Goal: Find specific page/section: Find specific page/section

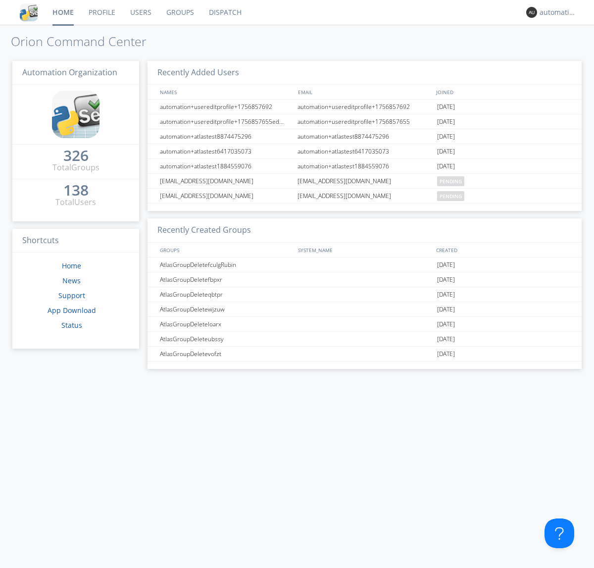
click at [224, 12] on link "Dispatch" at bounding box center [225, 12] width 48 height 25
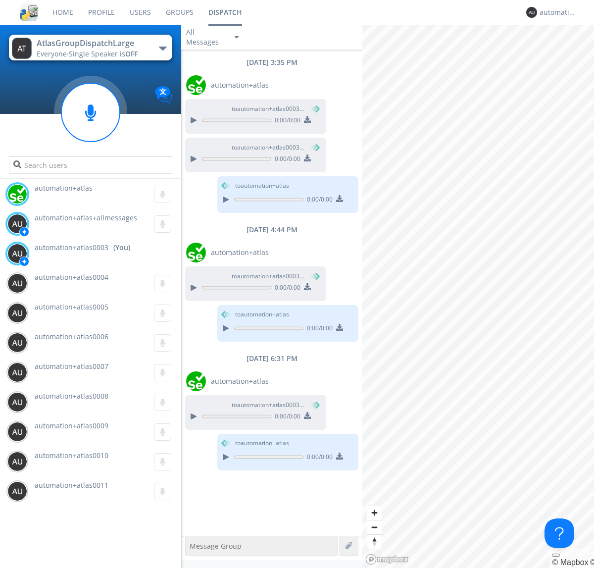
click at [162, 48] on div "button" at bounding box center [163, 49] width 8 height 4
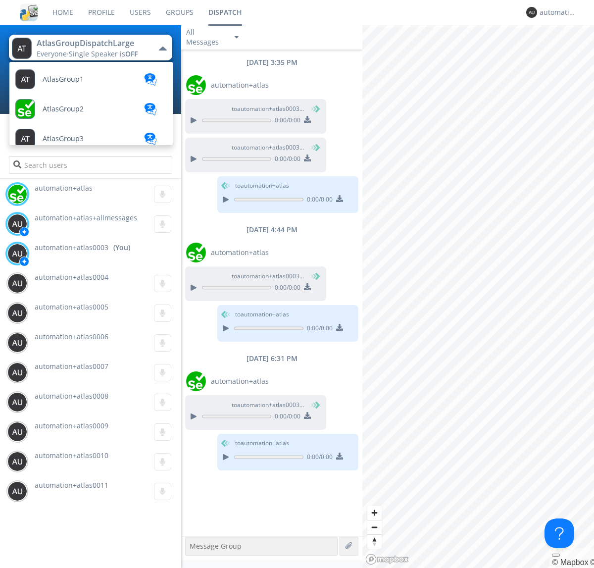
click at [75, 462] on span "AtlasGroupDispatch" at bounding box center [76, 465] width 66 height 7
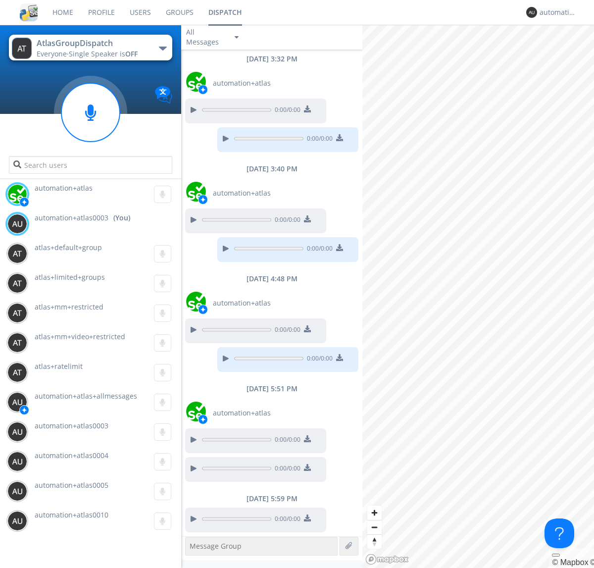
scroll to position [54, 0]
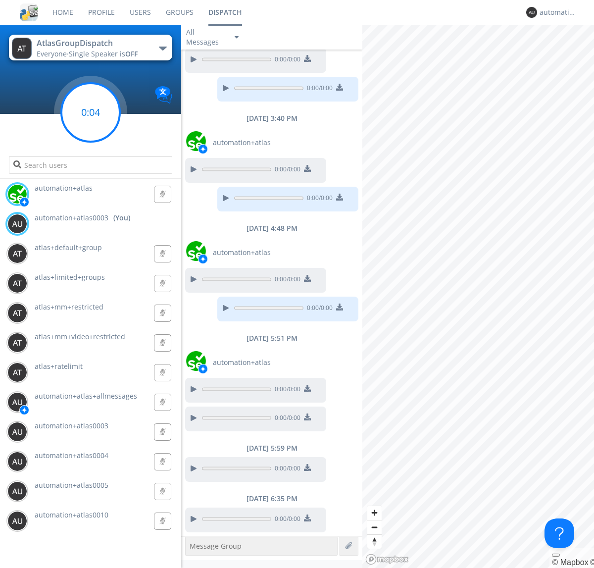
click at [91, 112] on g at bounding box center [90, 112] width 58 height 58
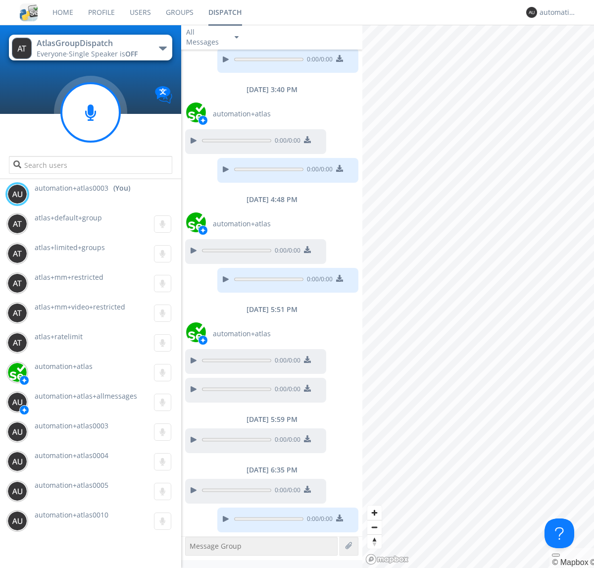
click at [162, 48] on div "button" at bounding box center [163, 49] width 8 height 4
click at [0, 0] on span "AtlasGroupDispatch2" at bounding box center [0, 0] width 0 height 0
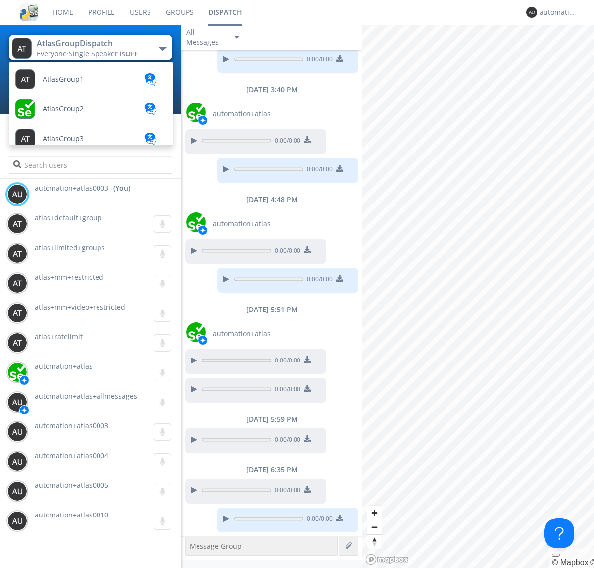
scroll to position [354, 0]
